Goal: Task Accomplishment & Management: Manage account settings

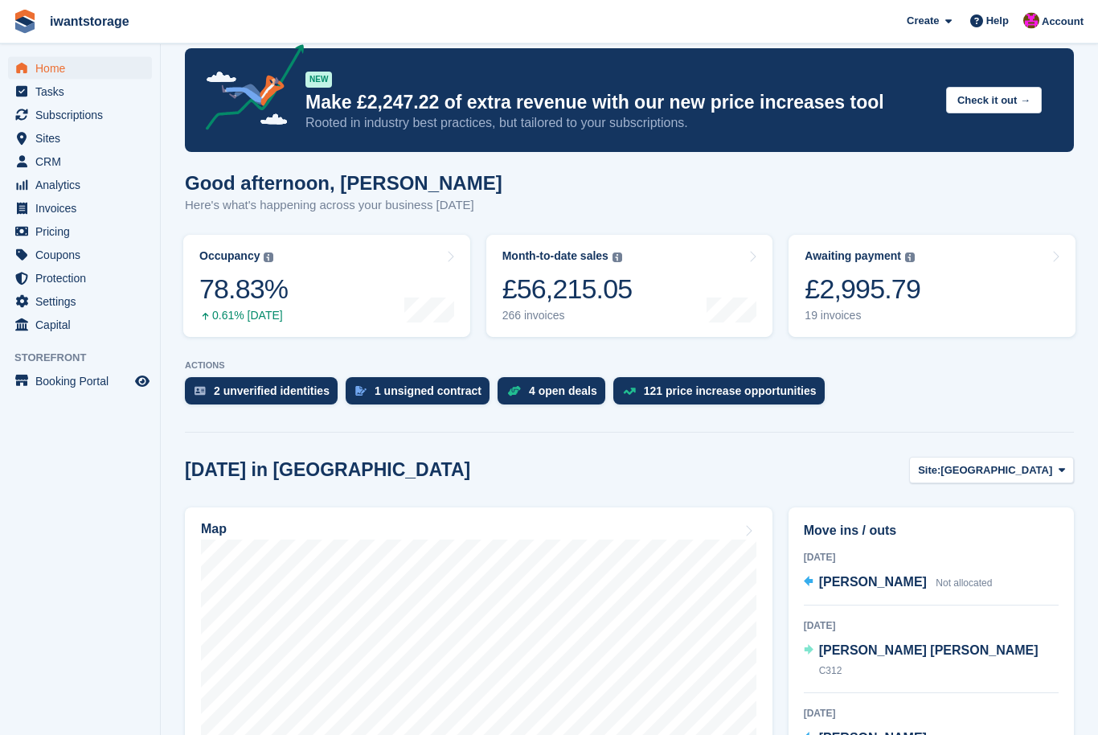
scroll to position [178, 0]
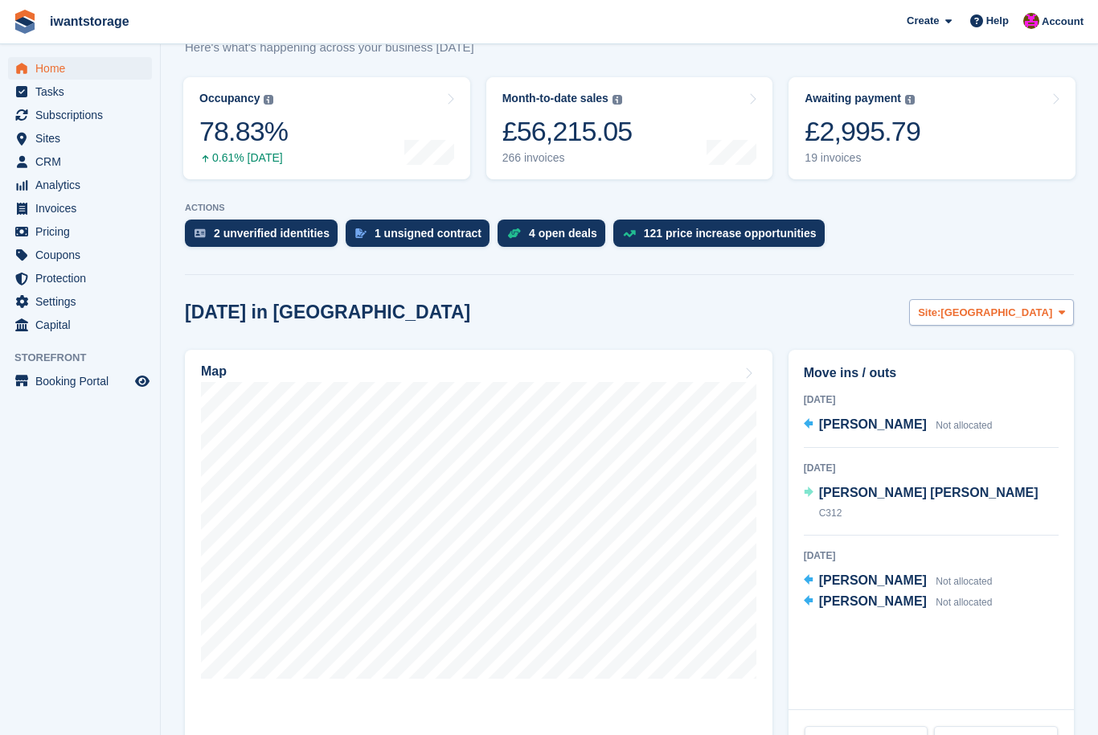
click at [1036, 310] on span "[GEOGRAPHIC_DATA]" at bounding box center [996, 313] width 112 height 16
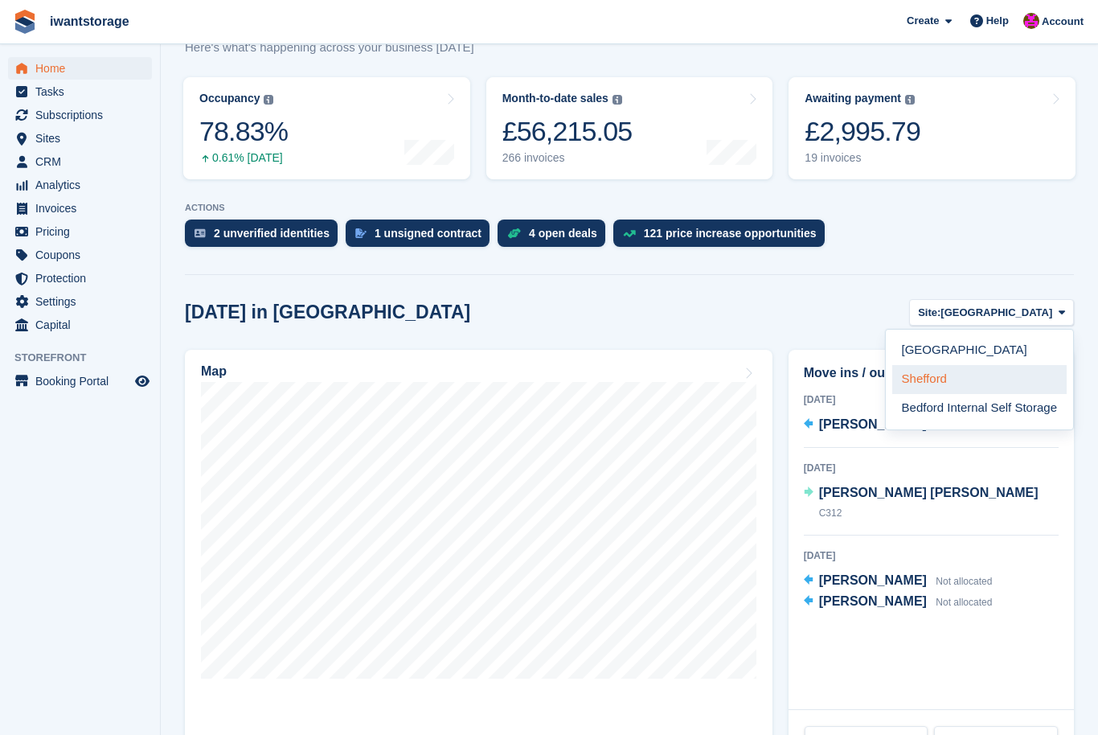
click at [932, 387] on link "Shefford" at bounding box center [979, 379] width 174 height 29
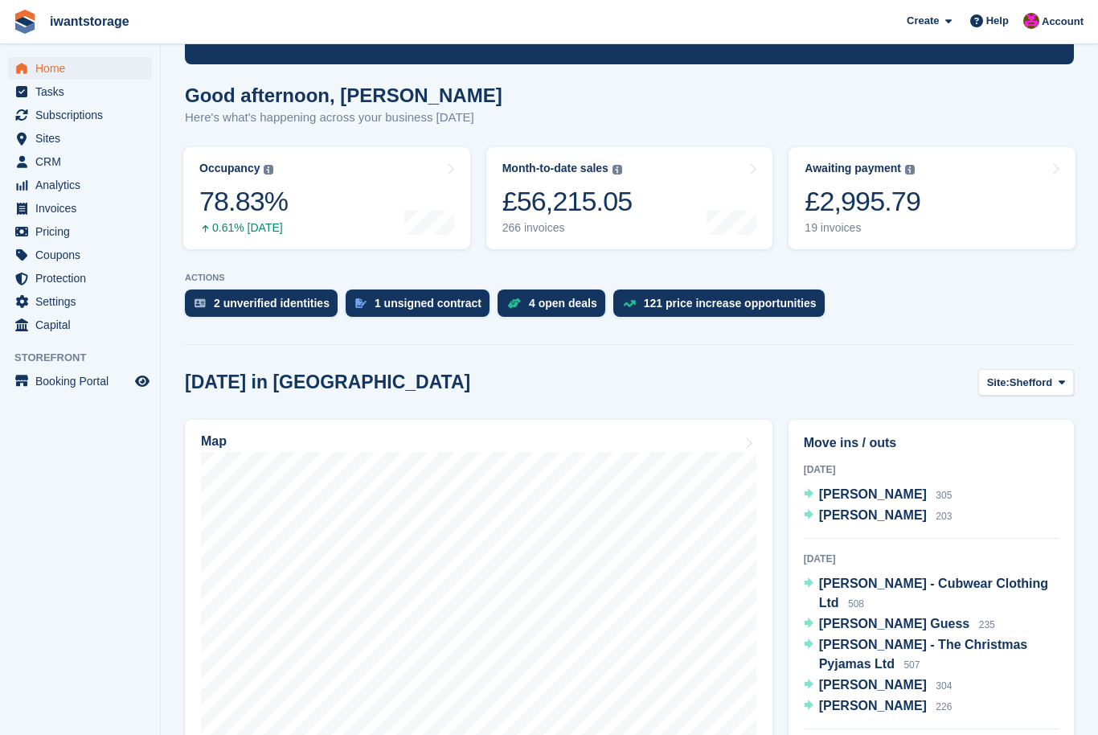
scroll to position [0, 0]
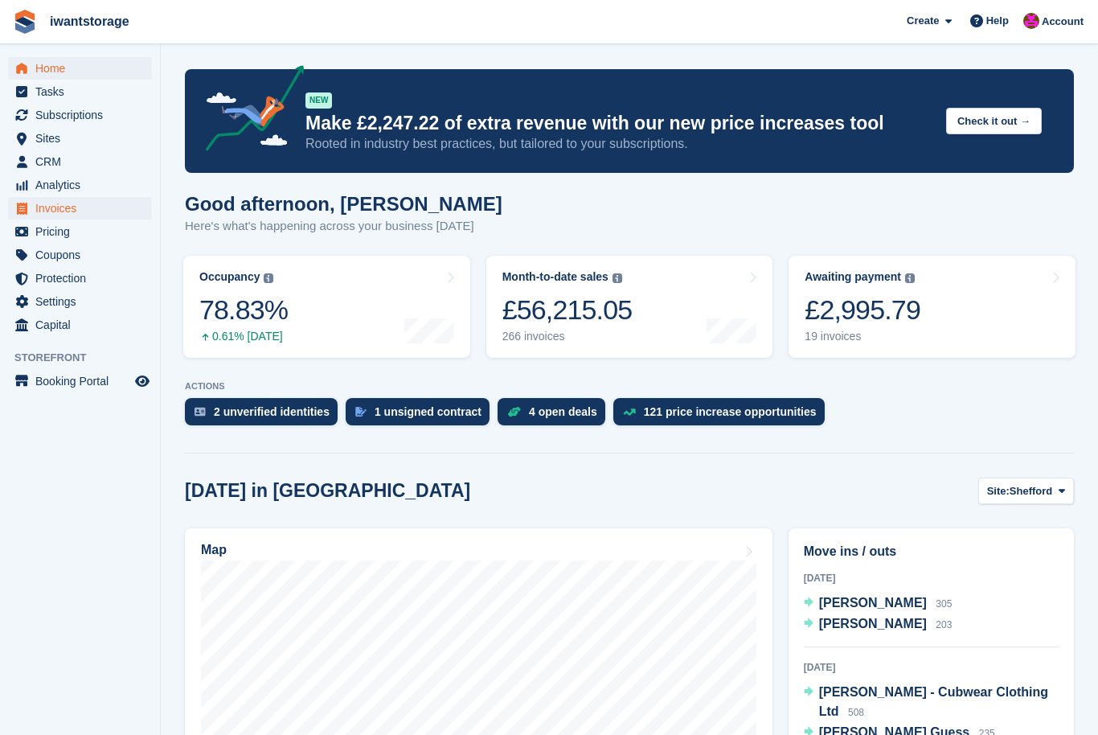
click at [68, 211] on span "Invoices" at bounding box center [83, 208] width 96 height 23
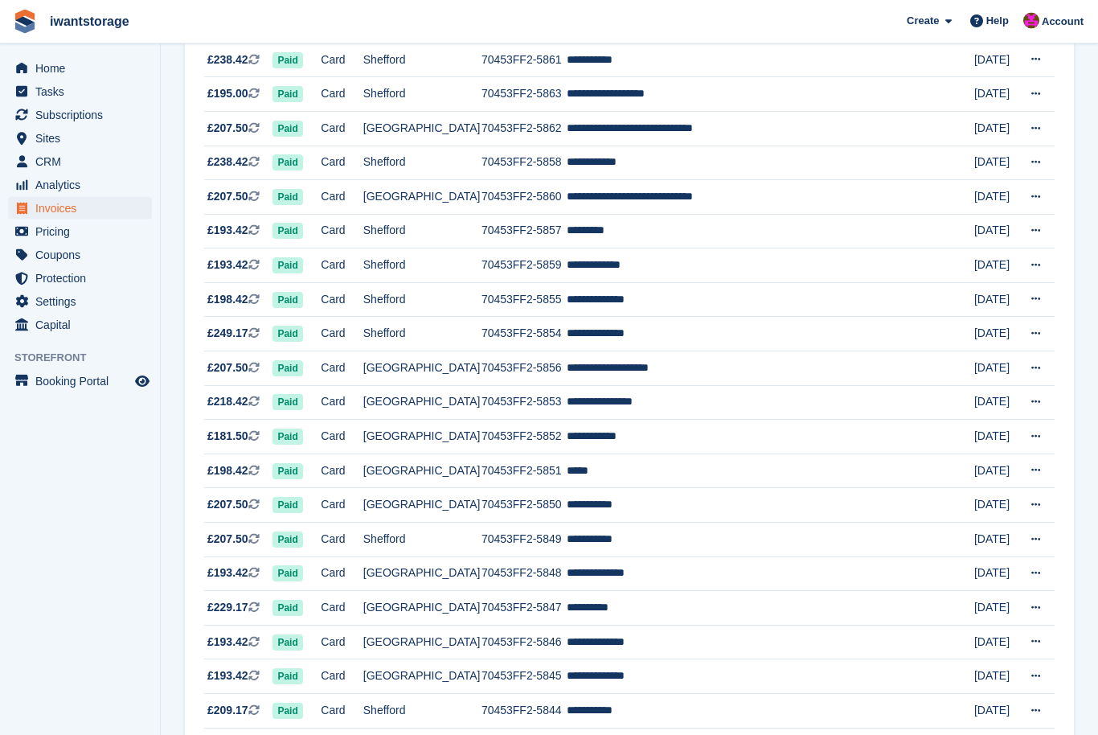
scroll to position [1273, 0]
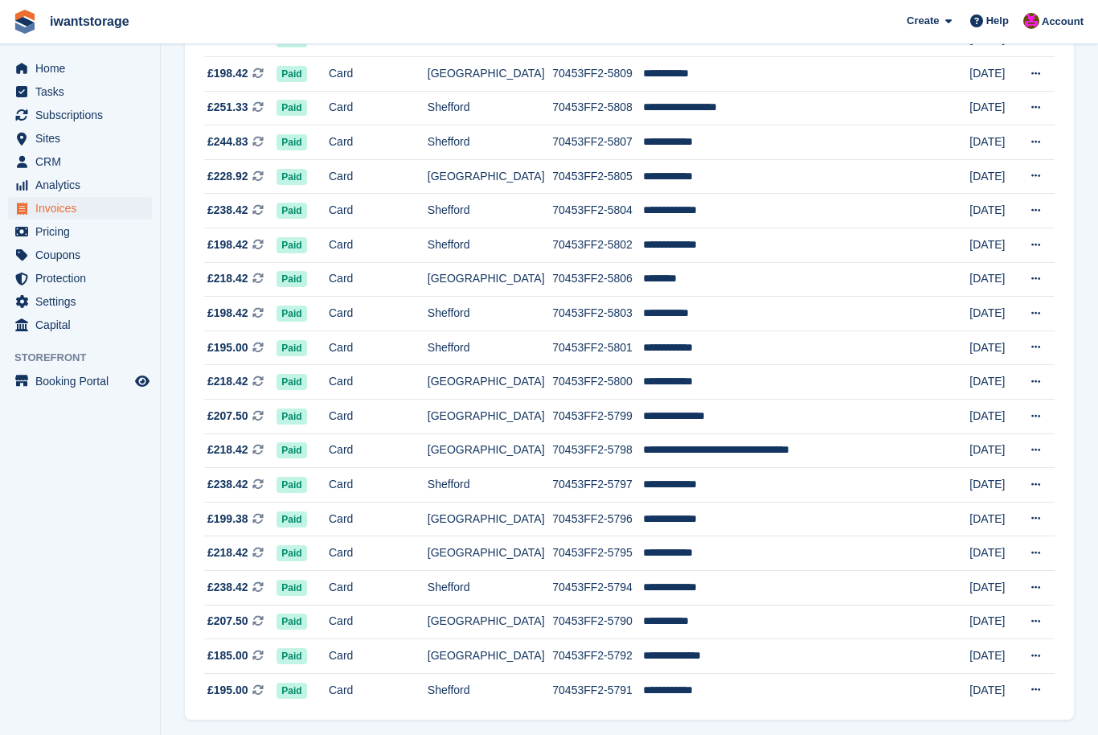
scroll to position [1273, 0]
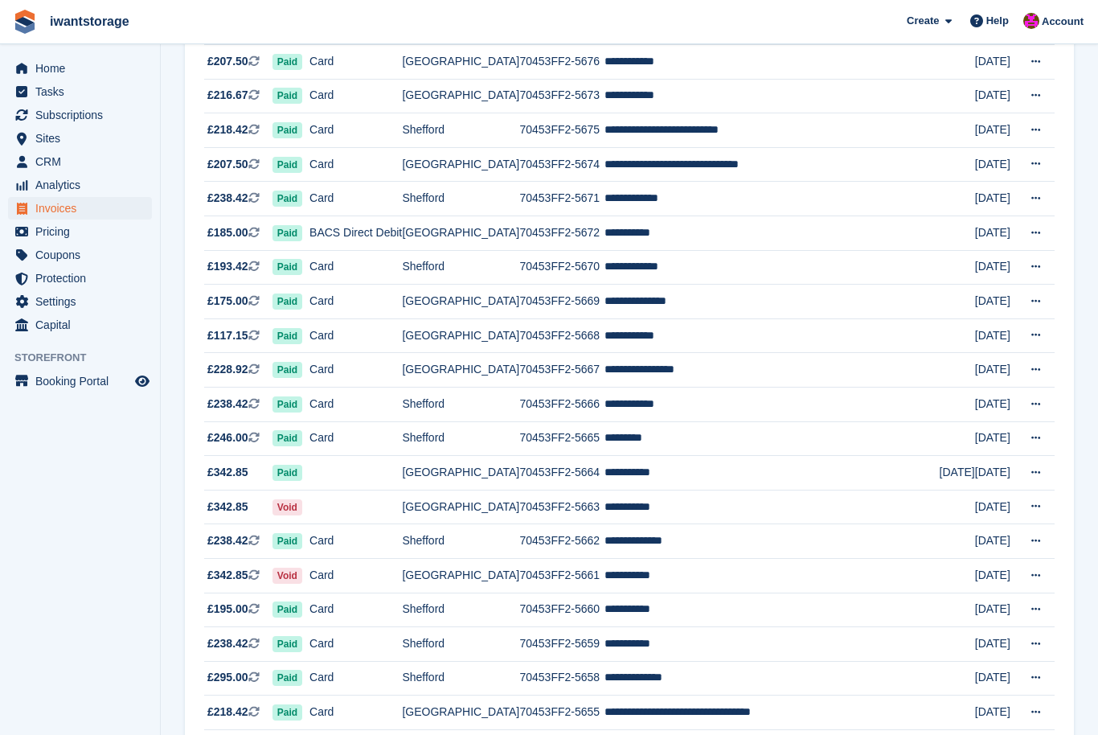
scroll to position [701, 0]
